Goal: Task Accomplishment & Management: Use online tool/utility

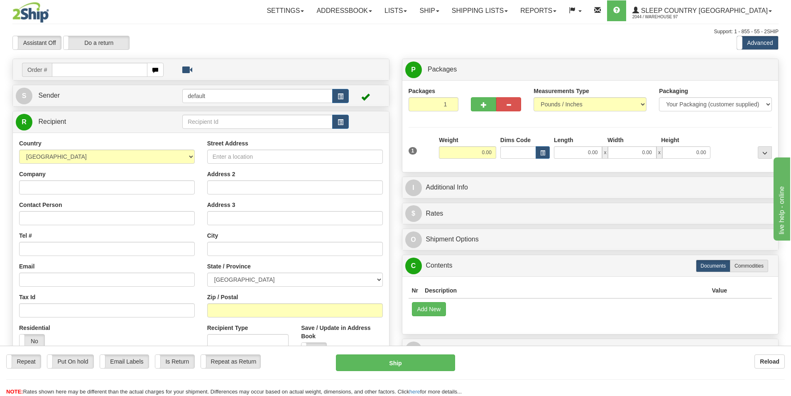
click at [85, 67] on input "text" at bounding box center [99, 70] width 95 height 14
type input "9000I053209"
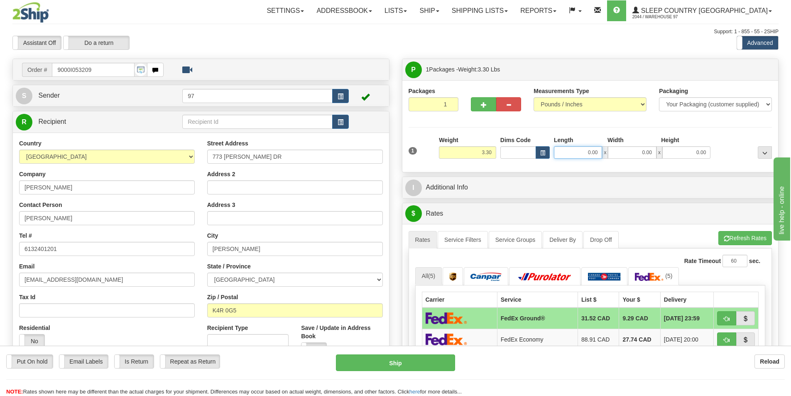
click at [586, 154] on input "0.00" at bounding box center [578, 152] width 48 height 12
type input "6.00"
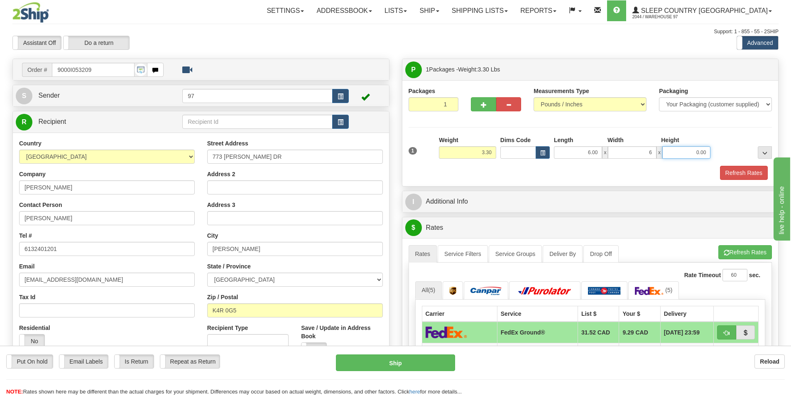
type input "6.00"
type input "2.00"
click at [739, 168] on button "Refresh Rates" at bounding box center [744, 173] width 48 height 14
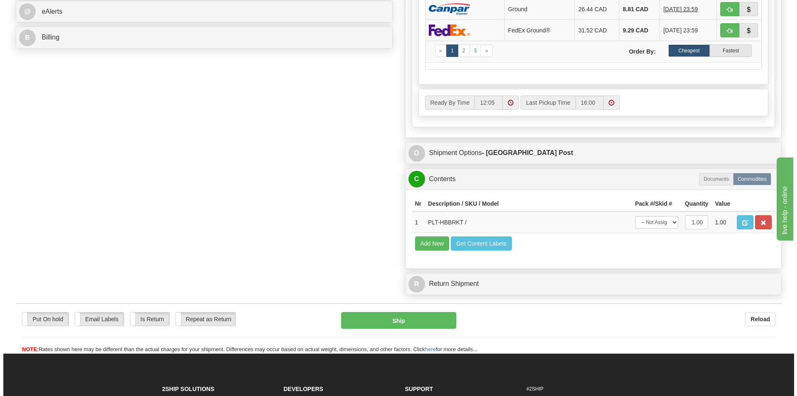
scroll to position [374, 0]
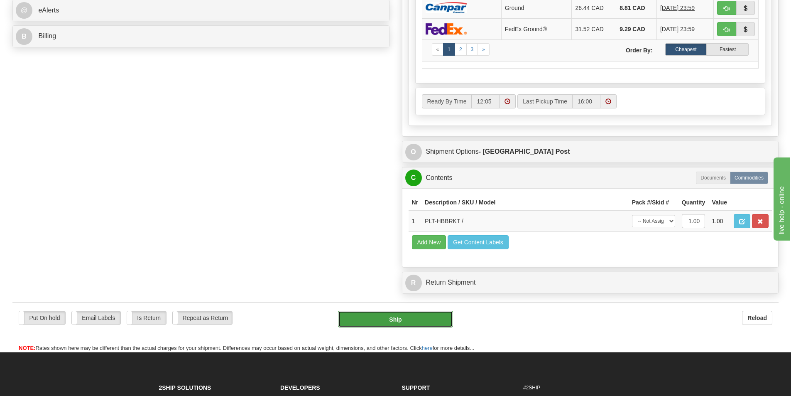
click at [393, 315] on button "Ship" at bounding box center [395, 318] width 115 height 17
type input "DOM.EP"
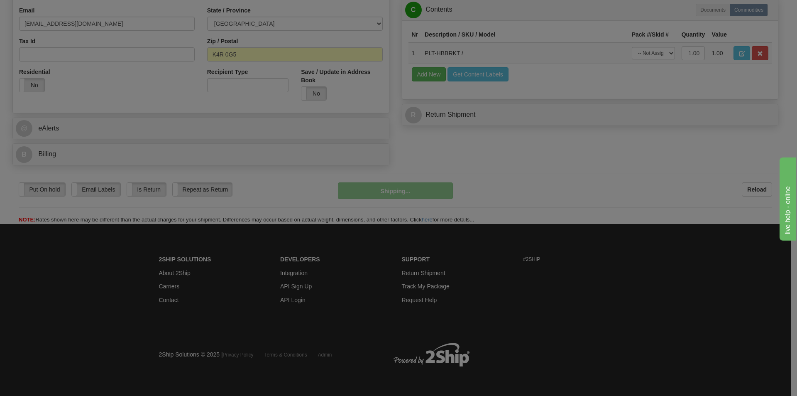
scroll to position [256, 0]
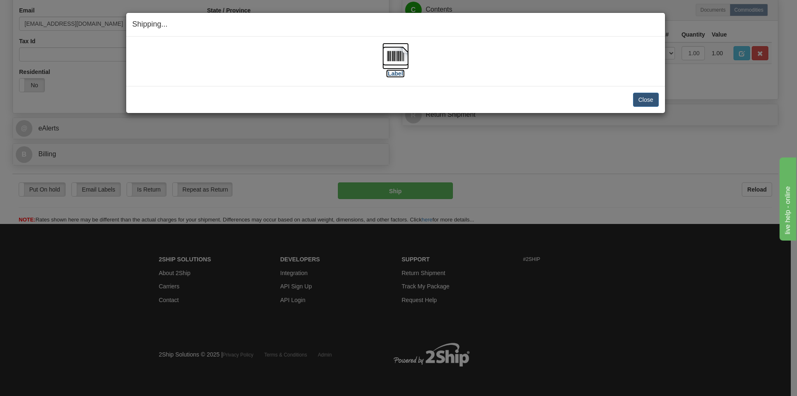
click at [388, 57] on img at bounding box center [395, 56] width 27 height 27
click at [643, 102] on button "Close" at bounding box center [646, 100] width 26 height 14
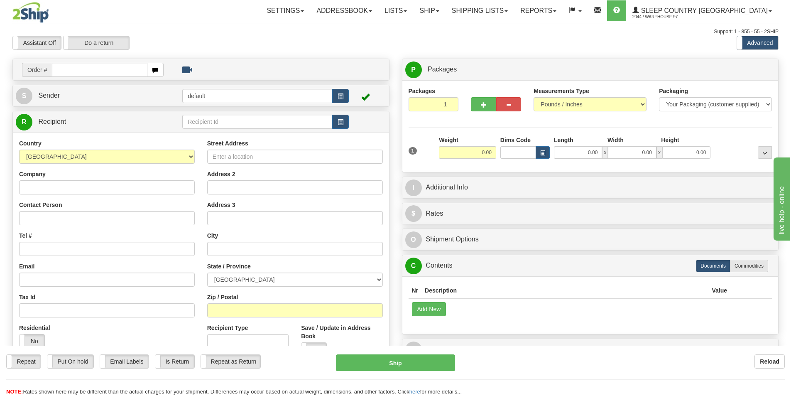
click at [86, 72] on input "text" at bounding box center [99, 70] width 95 height 14
type input "9000I050030"
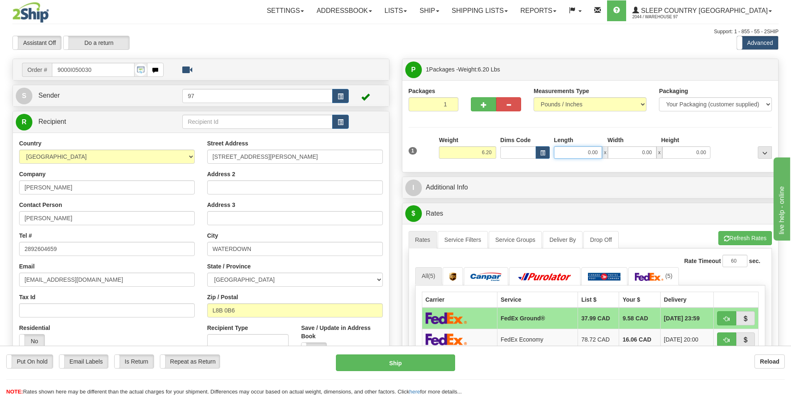
click at [590, 153] on input "0.00" at bounding box center [578, 152] width 48 height 12
type input "10.00"
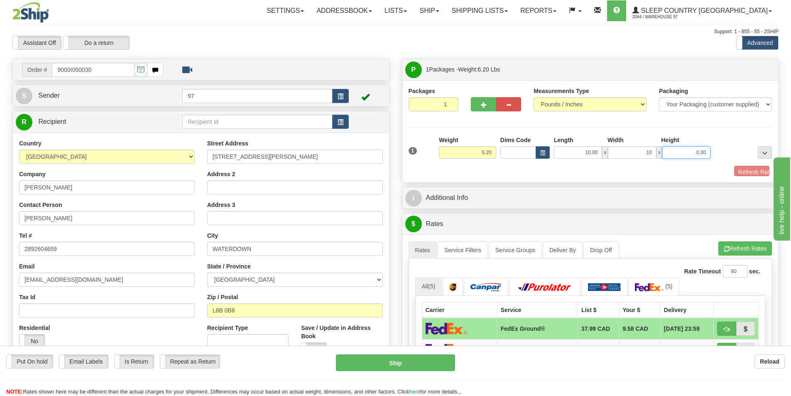
type input "10.00"
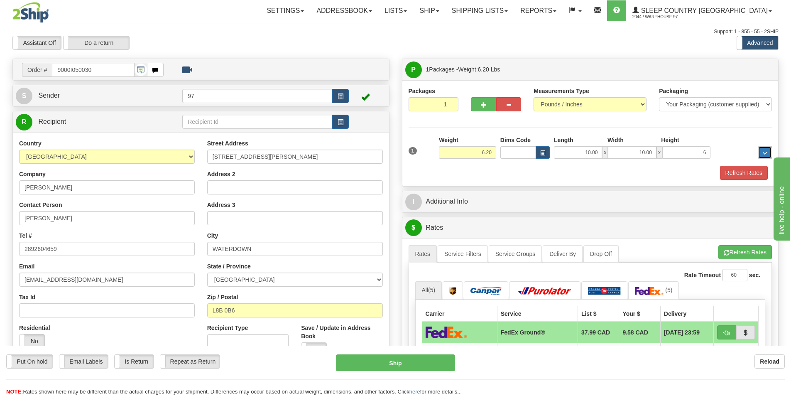
type input "6.00"
click at [741, 174] on button "Refresh Rates" at bounding box center [744, 173] width 48 height 14
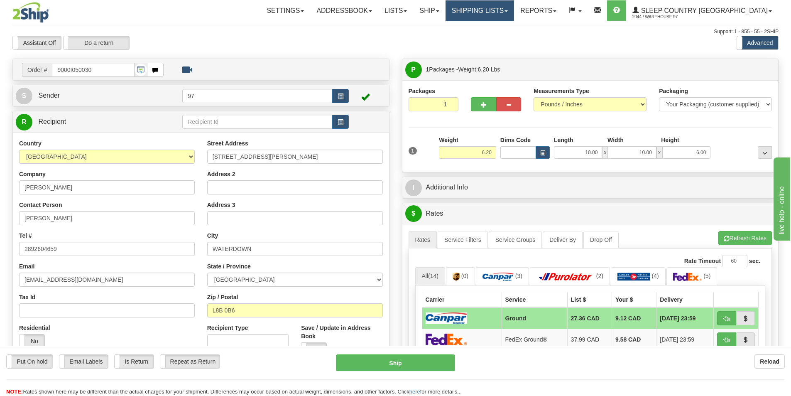
click at [514, 7] on link "Shipping lists" at bounding box center [479, 10] width 68 height 21
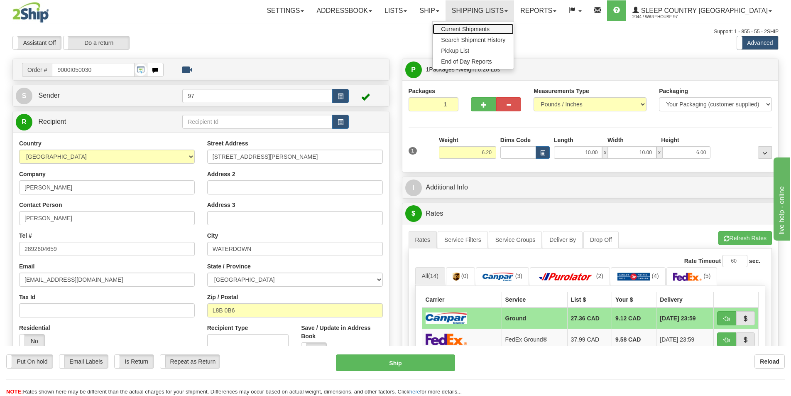
click at [489, 27] on span "Current Shipments" at bounding box center [465, 29] width 49 height 7
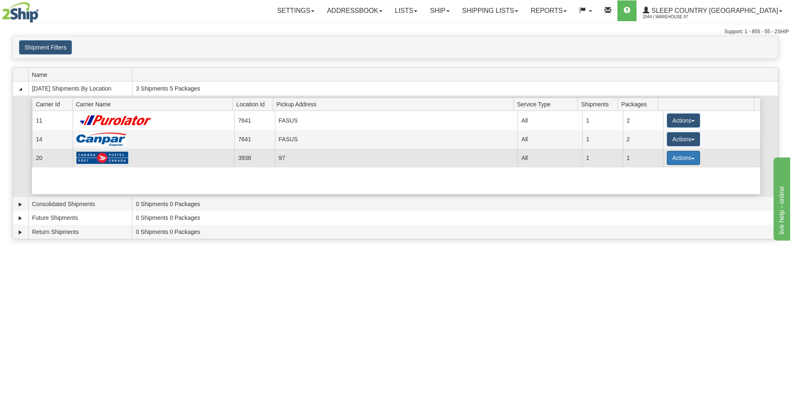
click at [674, 158] on button "Actions" at bounding box center [683, 158] width 33 height 14
click at [660, 171] on span "Details" at bounding box center [652, 173] width 22 height 6
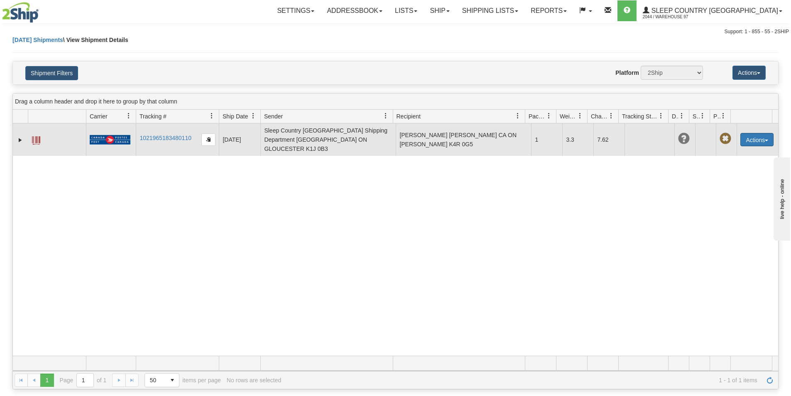
click at [756, 133] on button "Actions" at bounding box center [756, 139] width 33 height 13
click at [725, 149] on link "Edit" at bounding box center [739, 154] width 66 height 11
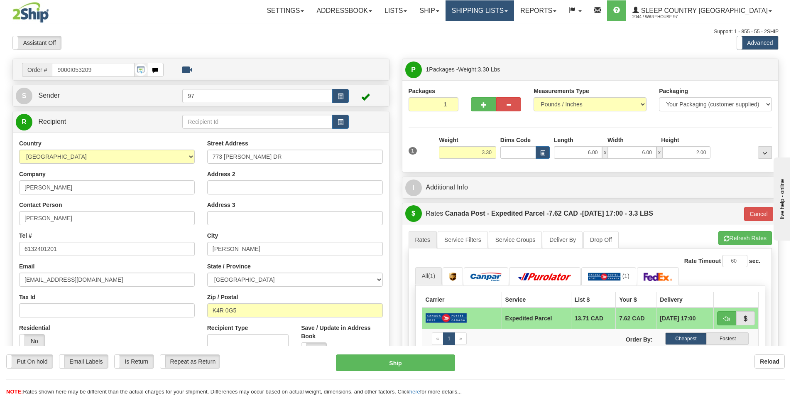
click at [514, 13] on link "Shipping lists" at bounding box center [479, 10] width 68 height 21
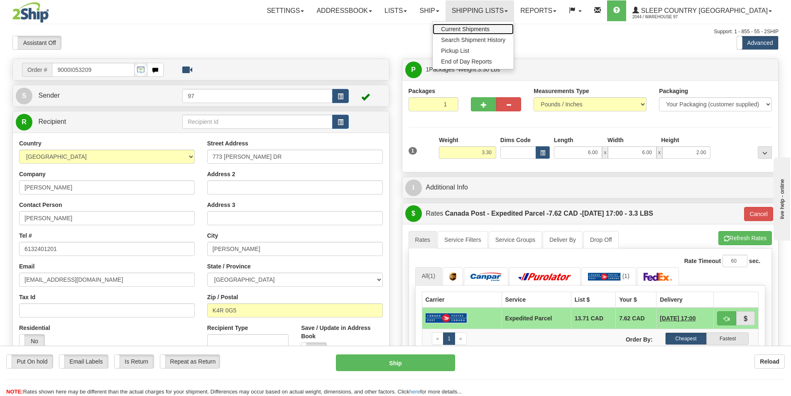
click at [513, 27] on link "Current Shipments" at bounding box center [472, 29] width 81 height 11
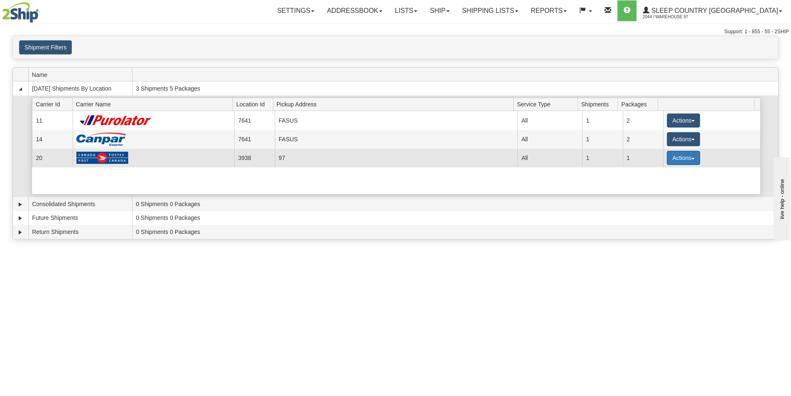
click at [676, 156] on button "Actions" at bounding box center [683, 158] width 33 height 14
click at [664, 171] on span "Details" at bounding box center [652, 173] width 22 height 6
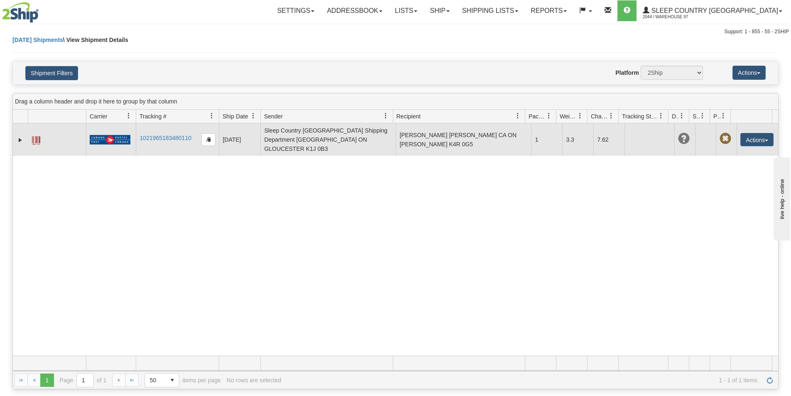
click at [34, 137] on span at bounding box center [36, 140] width 8 height 8
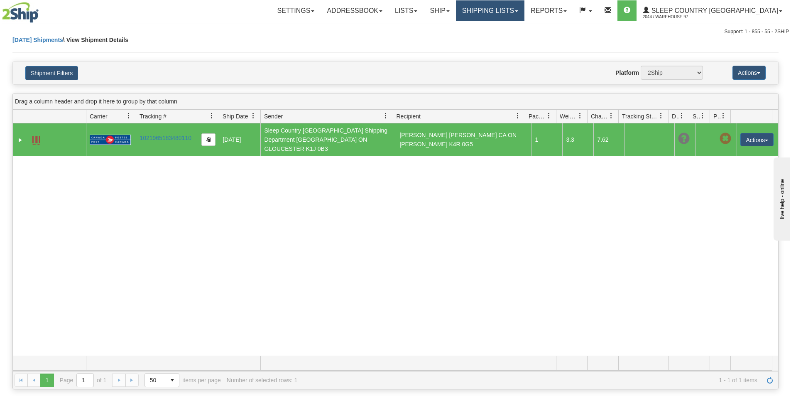
click at [515, 11] on link "Shipping lists" at bounding box center [490, 10] width 68 height 21
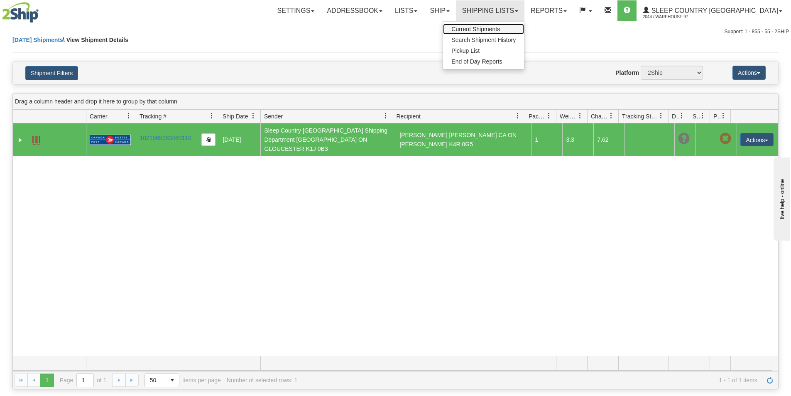
click at [500, 27] on span "Current Shipments" at bounding box center [475, 29] width 49 height 7
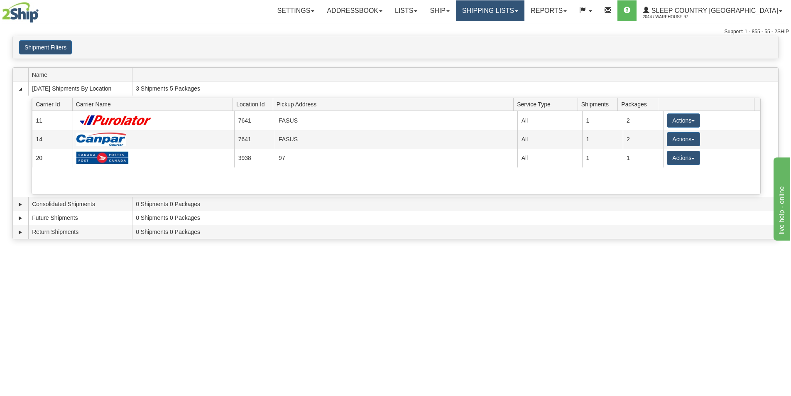
click at [522, 13] on link "Shipping lists" at bounding box center [490, 10] width 68 height 21
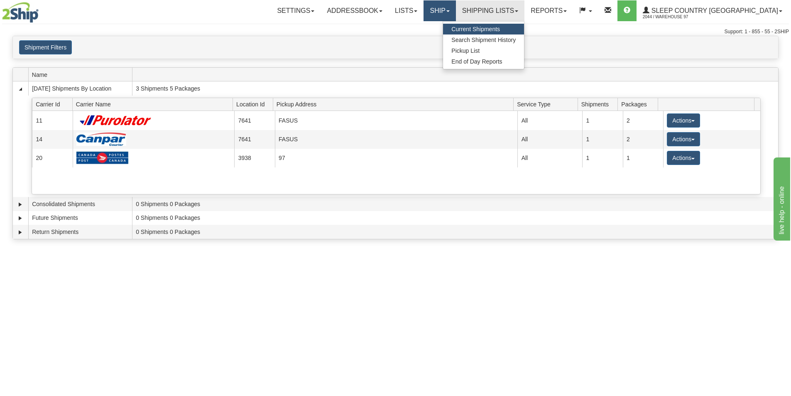
click at [455, 10] on link "Ship" at bounding box center [439, 10] width 32 height 21
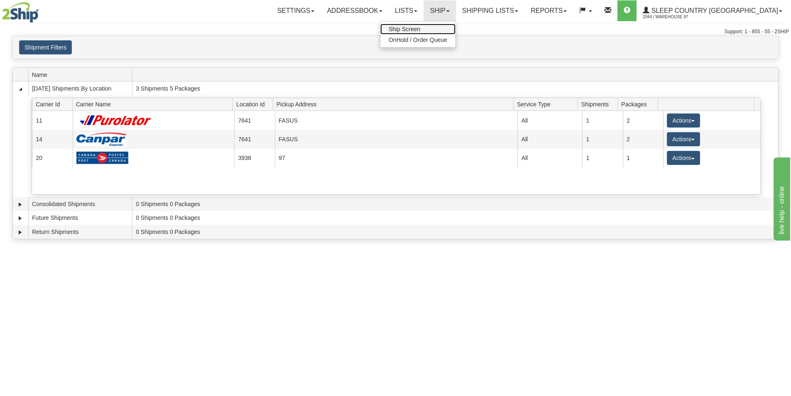
click at [455, 24] on link "Ship Screen" at bounding box center [417, 29] width 75 height 11
